Goal: Information Seeking & Learning: Stay updated

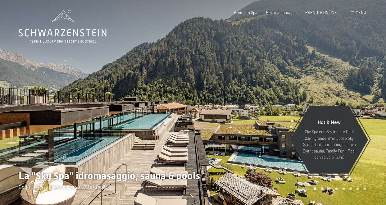
click at [362, 13] on span "Menu" at bounding box center [361, 12] width 11 height 5
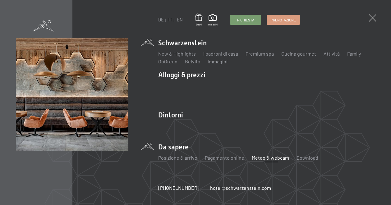
click at [257, 158] on link "Meteo & webcam" at bounding box center [270, 158] width 37 height 6
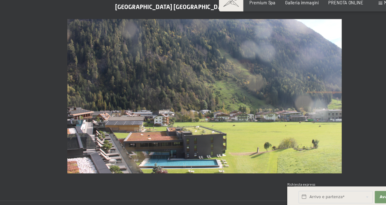
scroll to position [249, 0]
